Goal: Information Seeking & Learning: Learn about a topic

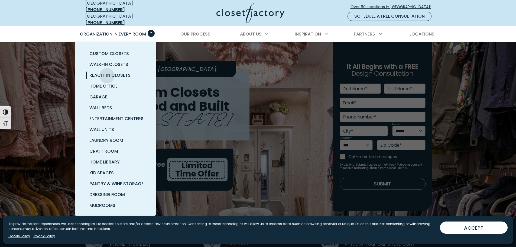
click at [107, 72] on span "Reach-In Closets" at bounding box center [109, 75] width 41 height 6
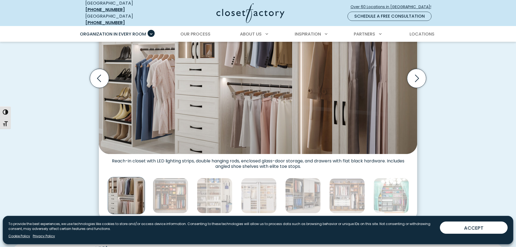
scroll to position [244, 0]
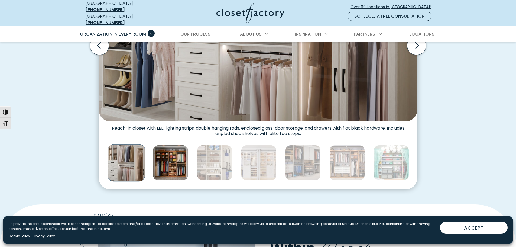
click at [165, 158] on img "Thumbnail Gallery" at bounding box center [170, 162] width 35 height 35
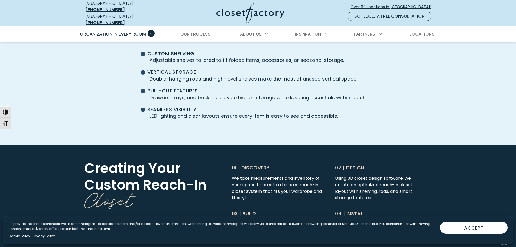
scroll to position [1300, 0]
